Goal: Task Accomplishment & Management: Manage account settings

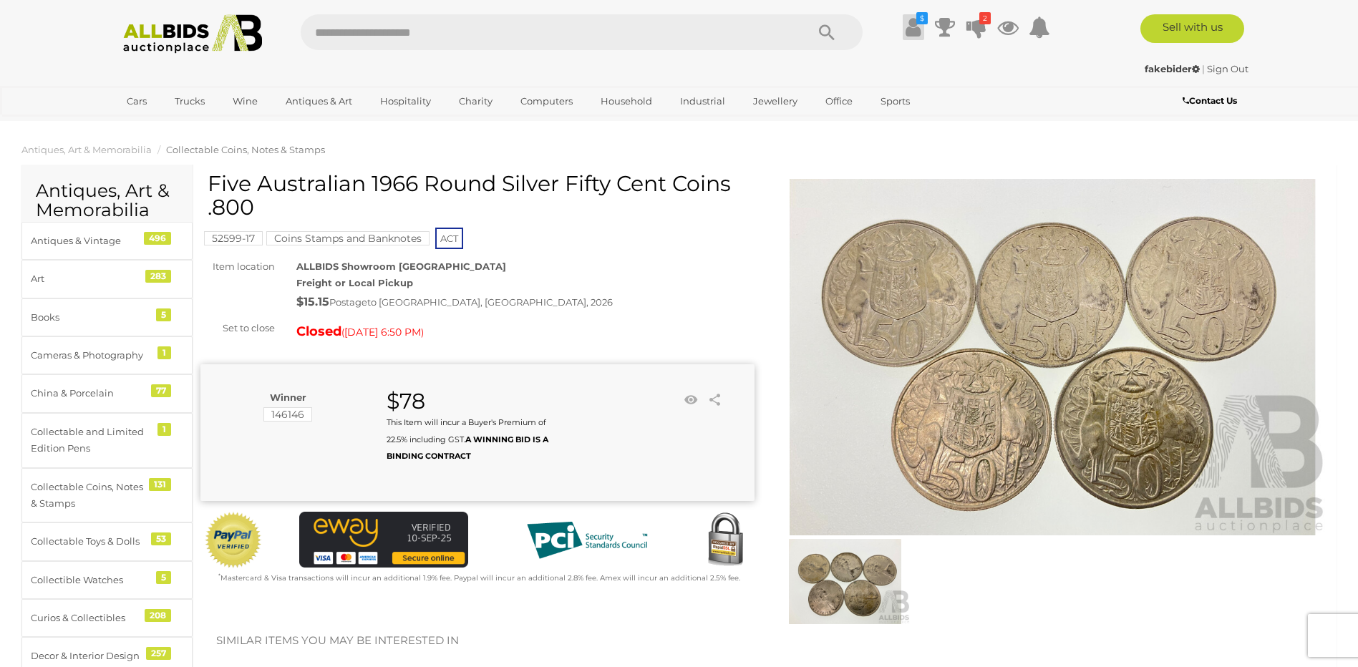
click at [906, 28] on icon at bounding box center [913, 27] width 15 height 26
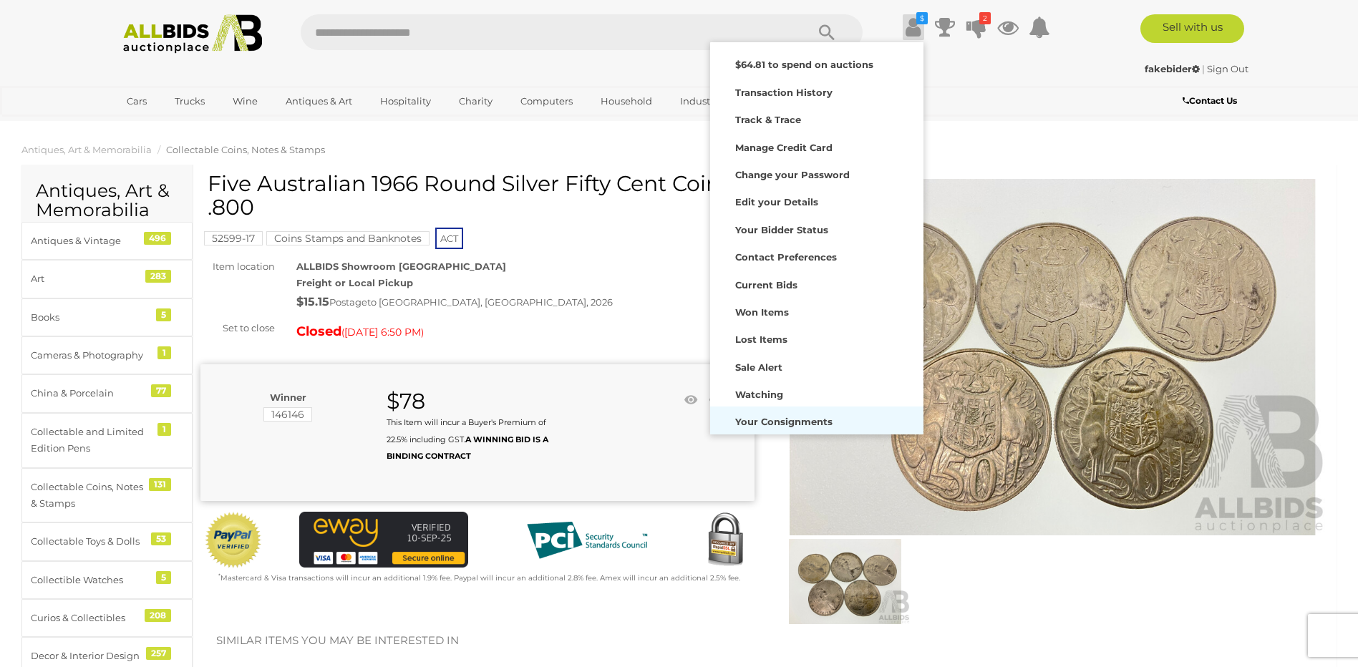
click at [846, 412] on div "Your Consignments" at bounding box center [817, 420] width 206 height 20
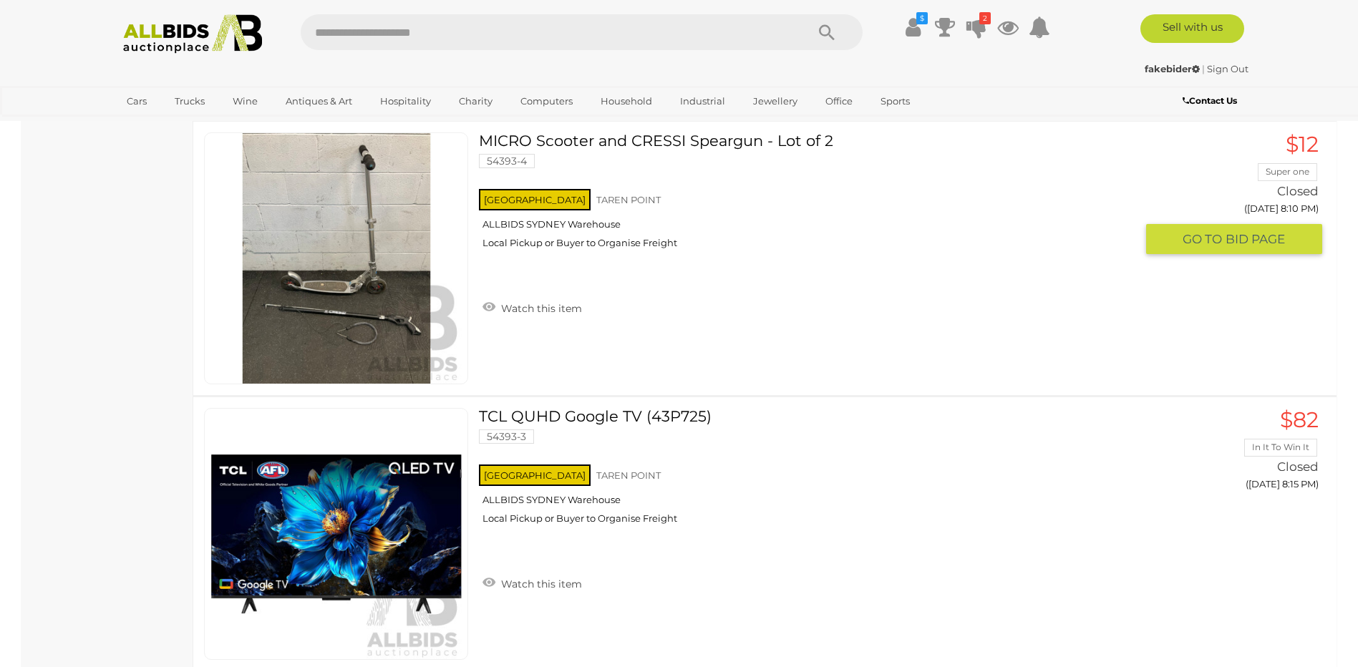
scroll to position [501, 0]
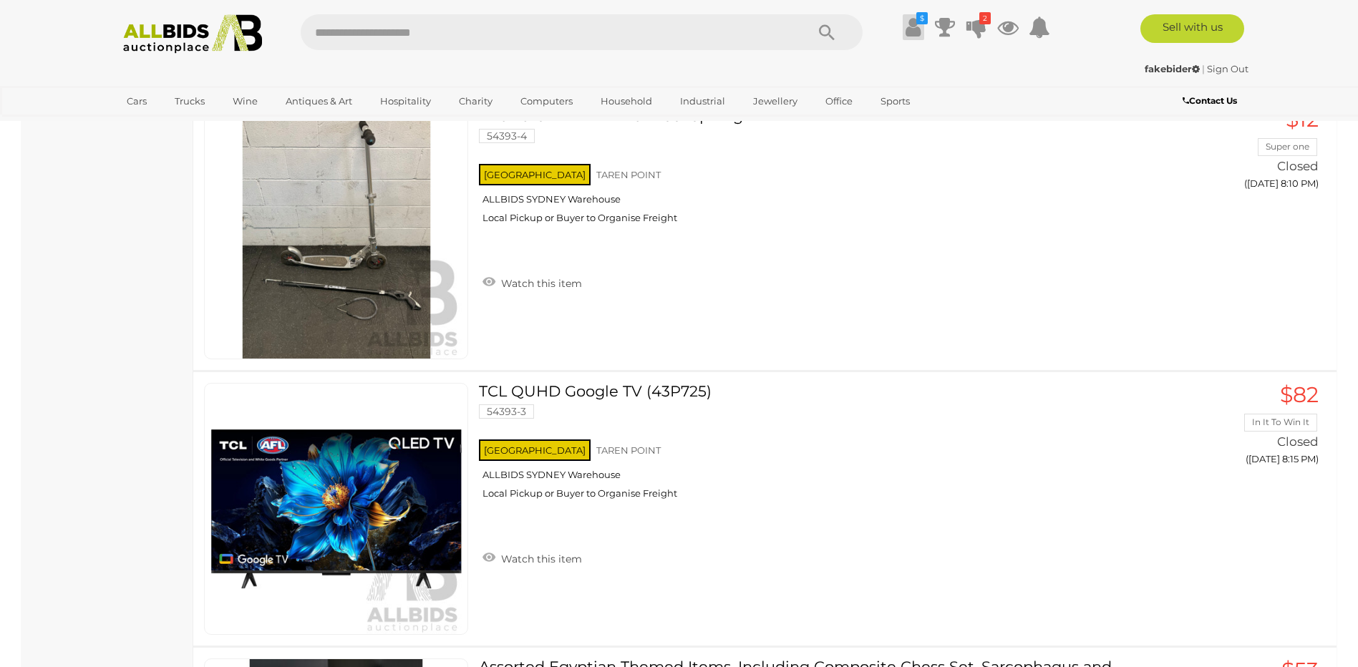
drag, startPoint x: 916, startPoint y: 29, endPoint x: 916, endPoint y: 18, distance: 10.8
click at [914, 27] on icon at bounding box center [913, 27] width 15 height 26
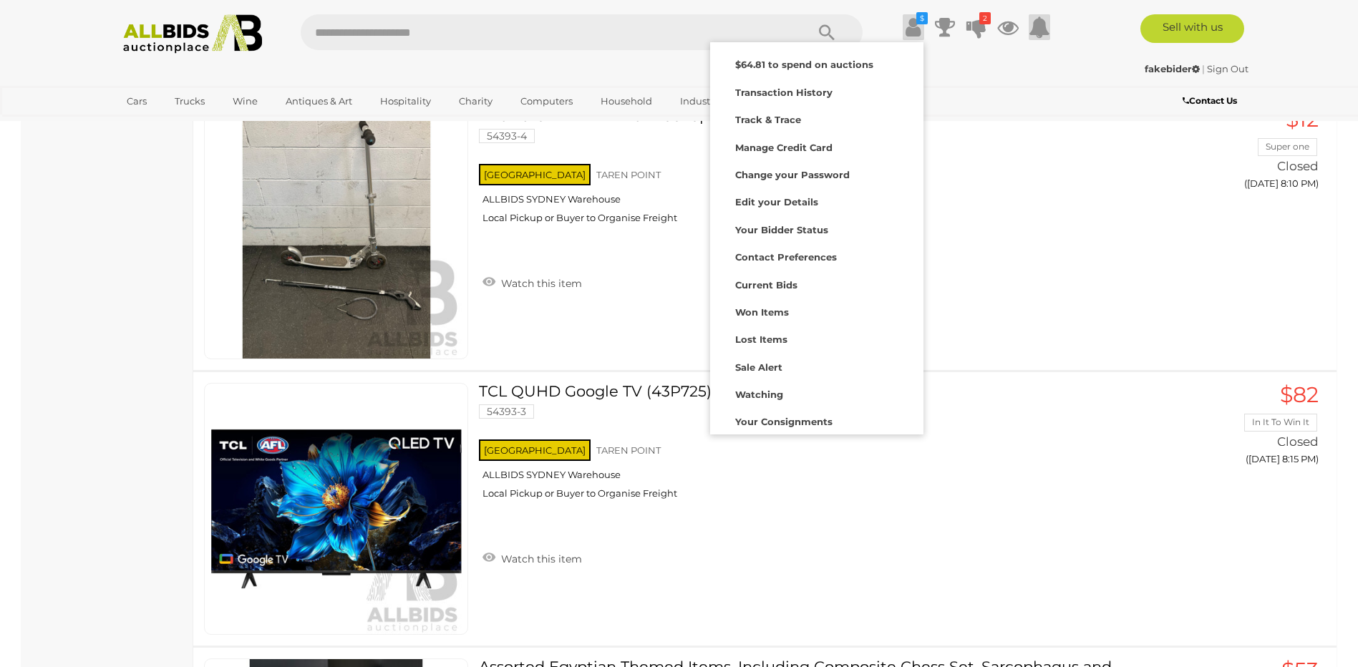
click at [1031, 25] on icon at bounding box center [1039, 27] width 21 height 26
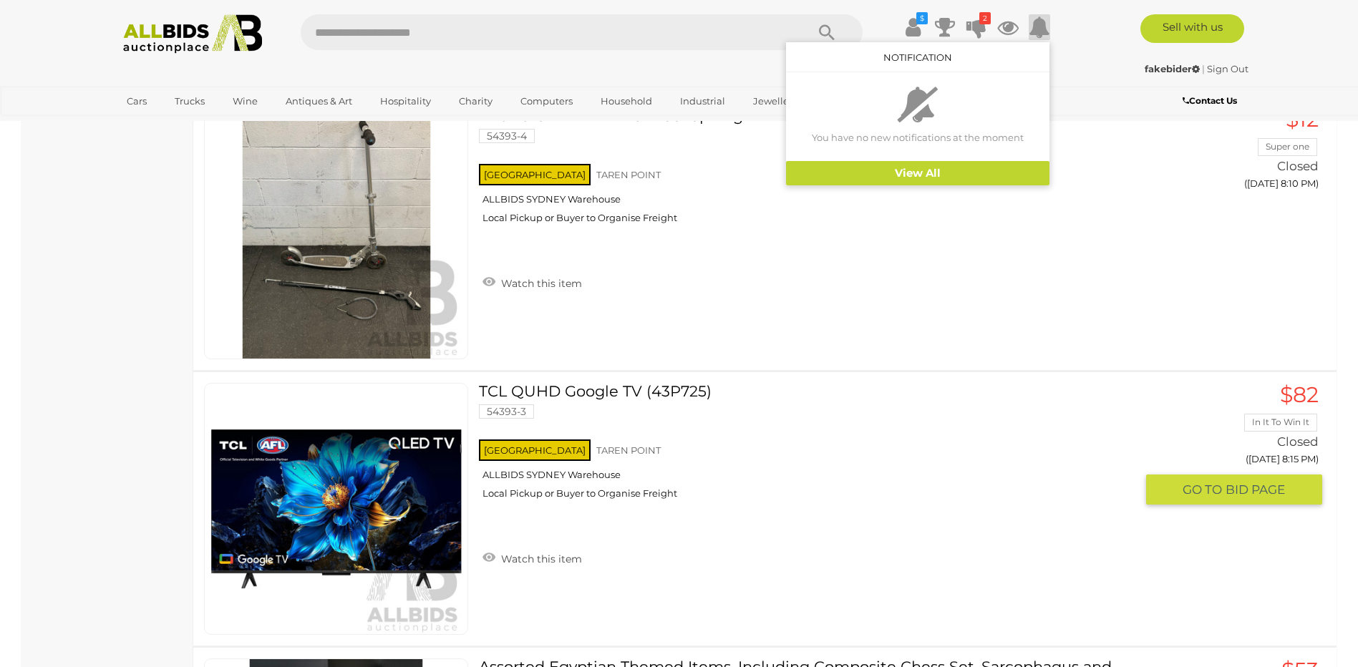
click at [946, 450] on div "NSW TAREN POINT ALLBIDS SYDNEY Warehouse Local Pickup or Buyer to Organise Frei…" at bounding box center [807, 474] width 657 height 74
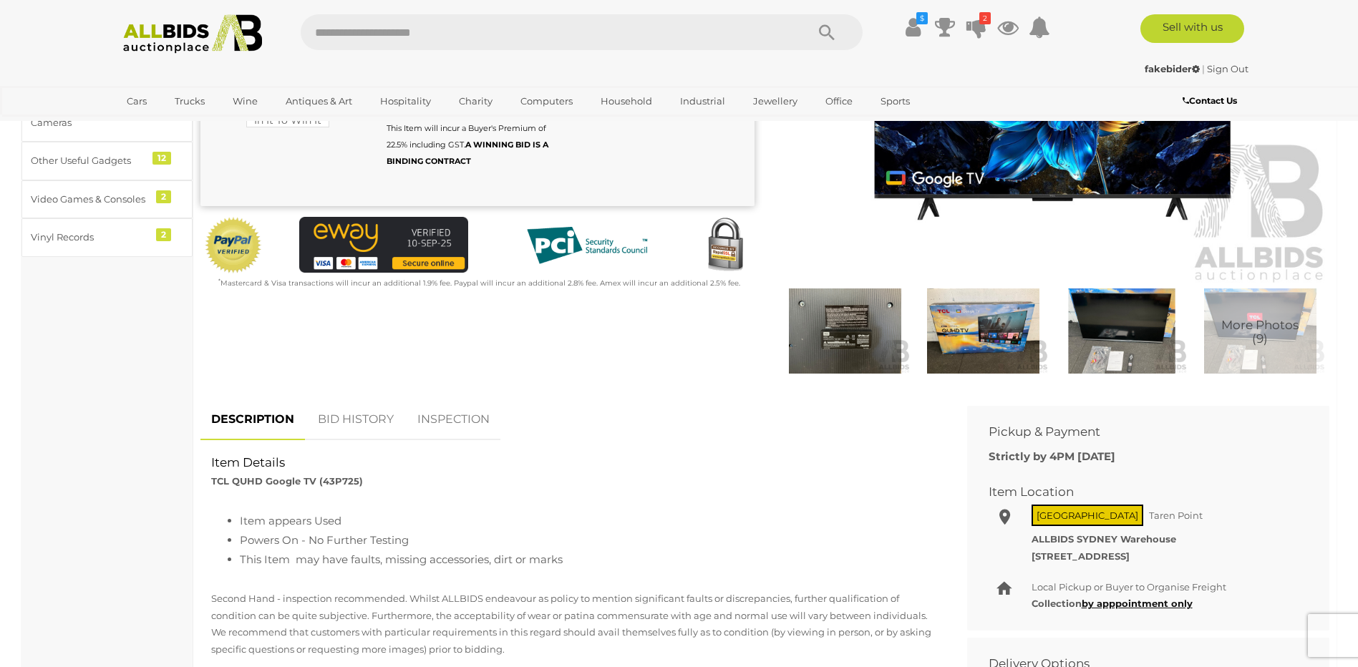
scroll to position [215, 0]
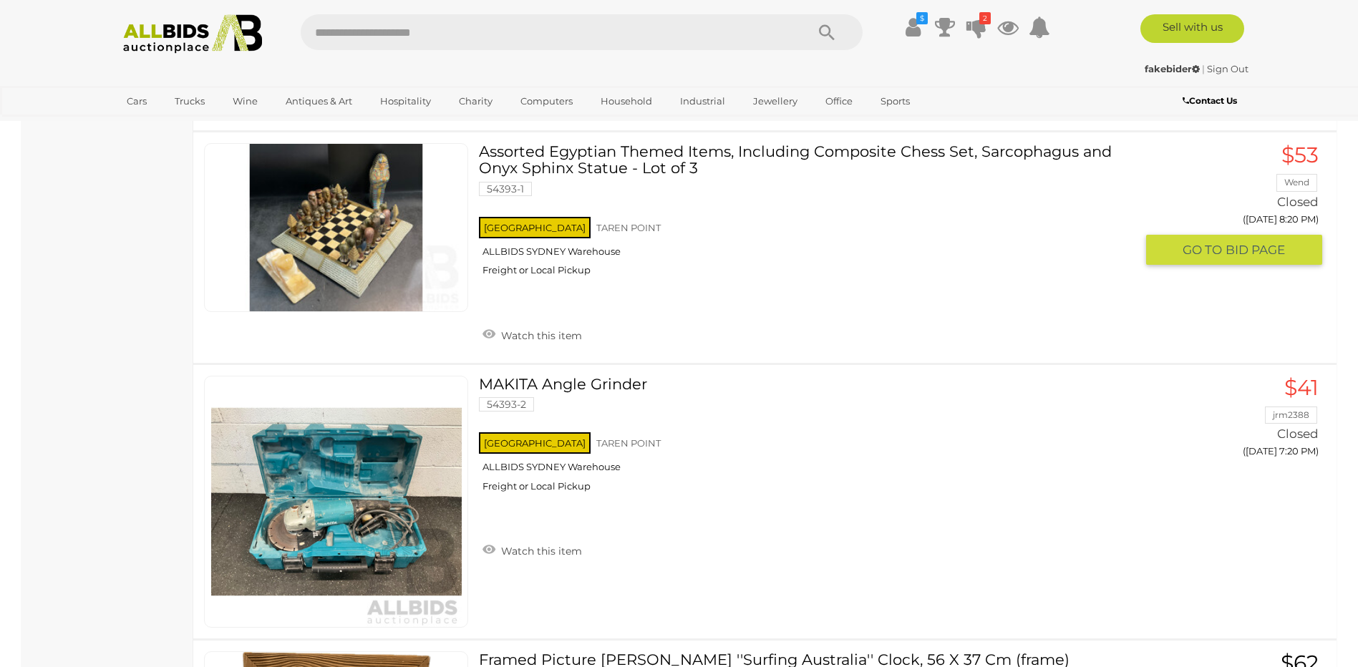
scroll to position [1146, 0]
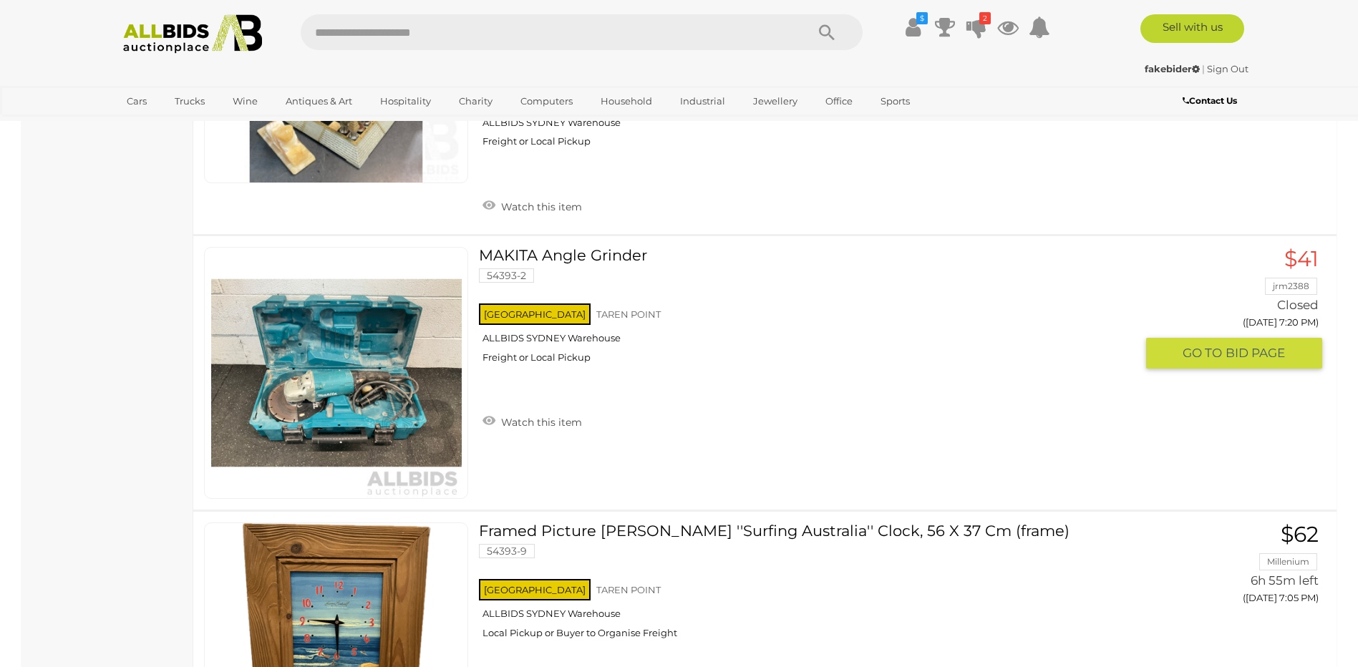
click at [651, 258] on link "MAKITA Angle Grinder 54393-2 NSW TAREN POINT ALLBIDS SYDNEY Warehouse Freight o…" at bounding box center [813, 310] width 646 height 127
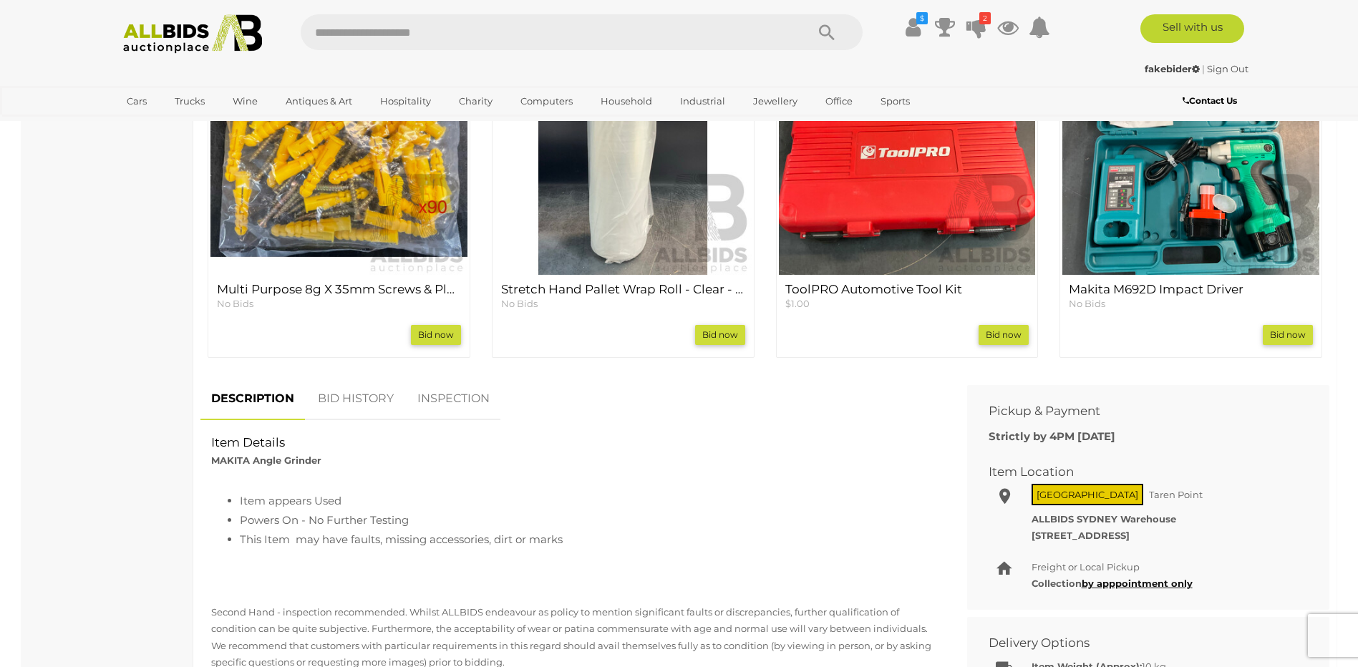
scroll to position [859, 0]
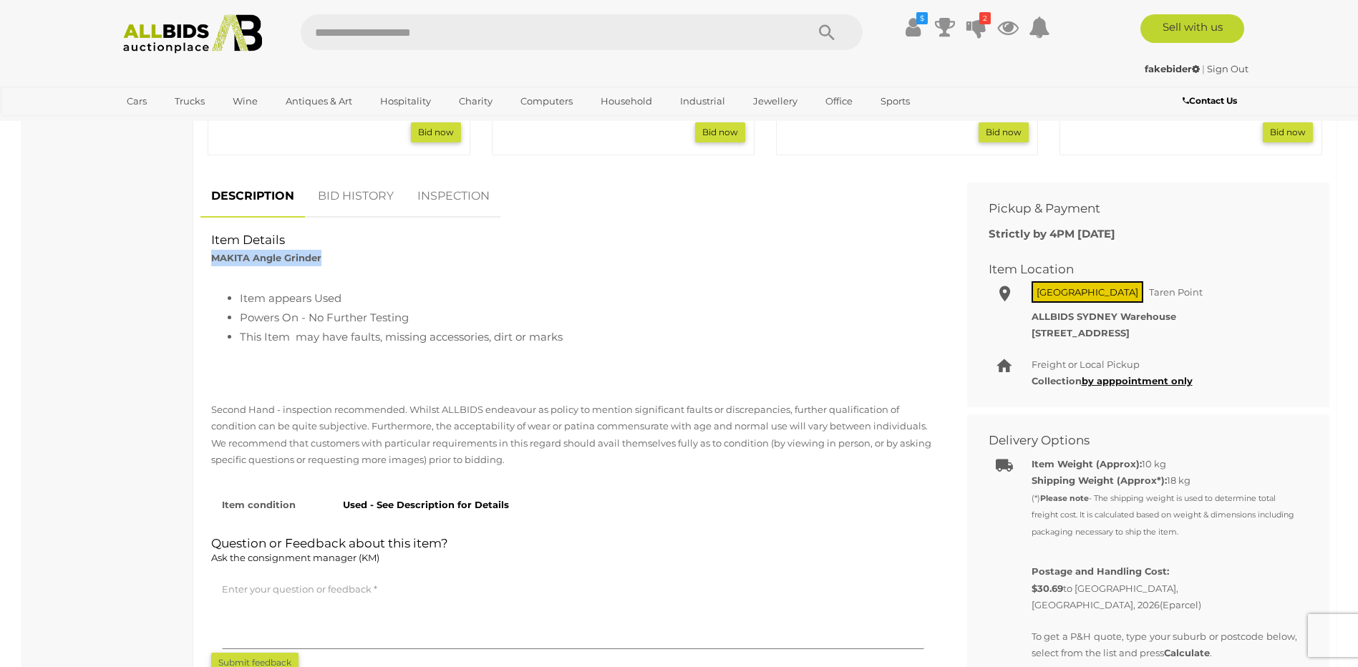
drag, startPoint x: 324, startPoint y: 259, endPoint x: 207, endPoint y: 261, distance: 116.7
click at [207, 261] on div "Item Details MAKITA Angle Grinder" at bounding box center [572, 249] width 745 height 35
drag, startPoint x: 207, startPoint y: 261, endPoint x: 246, endPoint y: 254, distance: 40.0
copy strong "MAKITA Angle Grinder"
